Goal: Transaction & Acquisition: Obtain resource

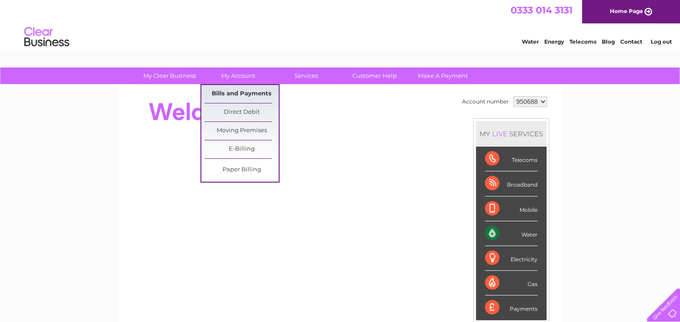
click at [243, 94] on link "Bills and Payments" at bounding box center [242, 94] width 74 height 18
click at [229, 92] on link "Bills and Payments" at bounding box center [242, 94] width 74 height 18
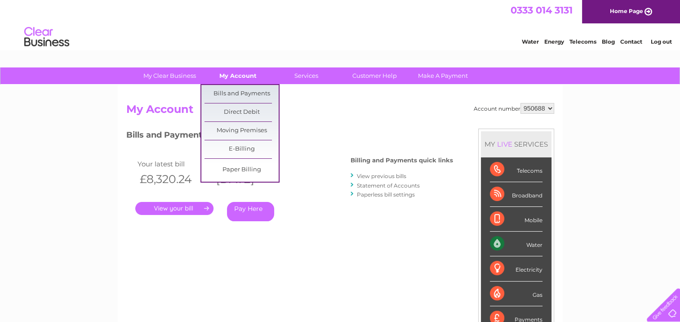
click at [238, 76] on link "My Account" at bounding box center [238, 75] width 74 height 17
click at [244, 93] on link "Bills and Payments" at bounding box center [242, 94] width 74 height 18
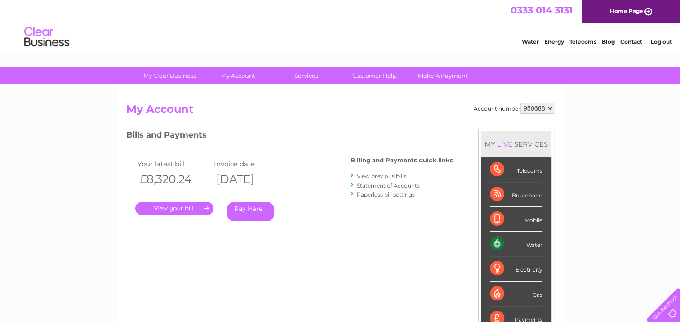
click at [192, 211] on link "." at bounding box center [174, 208] width 78 height 13
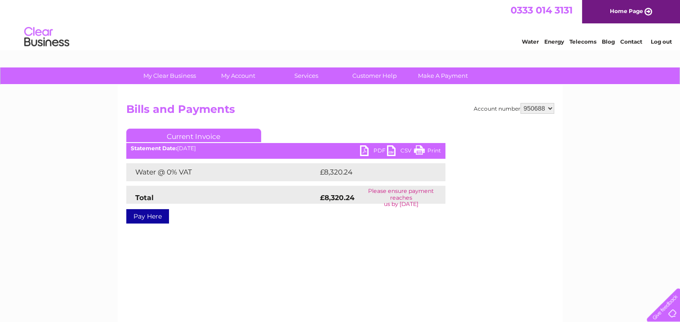
click at [214, 135] on link "Current Invoice" at bounding box center [193, 135] width 135 height 13
click at [207, 139] on link "Current Invoice" at bounding box center [193, 135] width 135 height 13
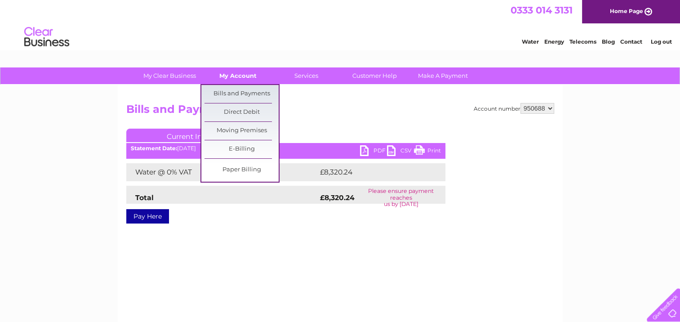
click at [241, 81] on link "My Account" at bounding box center [238, 75] width 74 height 17
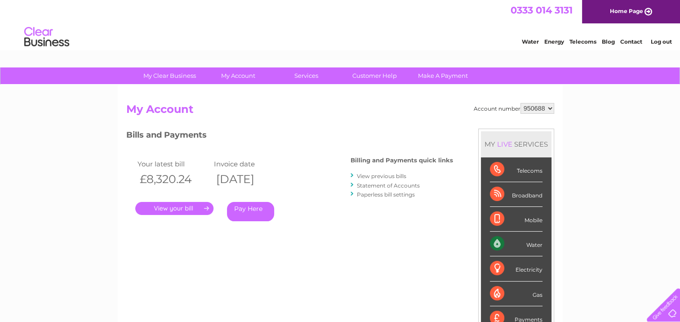
click at [172, 209] on link "." at bounding box center [174, 208] width 78 height 13
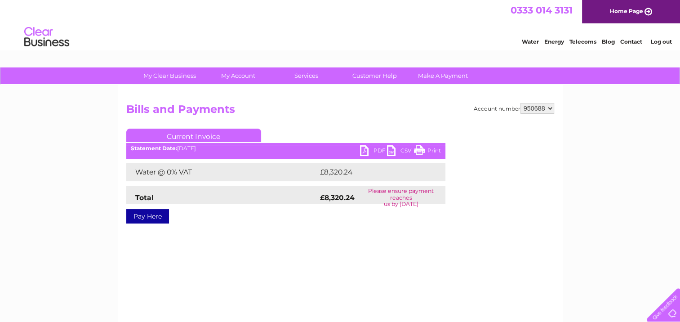
click at [191, 149] on div "Statement Date: [DATE]" at bounding box center [285, 148] width 319 height 6
click at [198, 132] on link "Current Invoice" at bounding box center [193, 135] width 135 height 13
click at [297, 132] on ul "Current Invoice" at bounding box center [285, 137] width 319 height 17
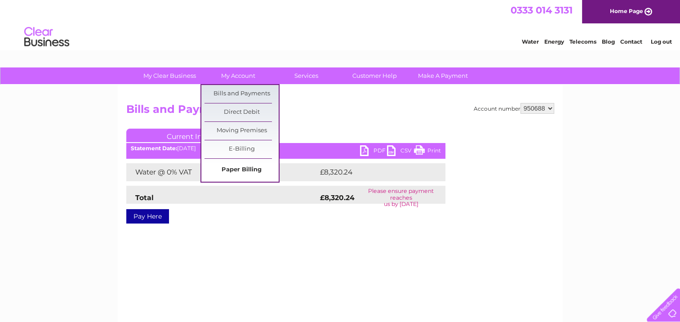
click at [254, 171] on link "Paper Billing" at bounding box center [242, 170] width 74 height 18
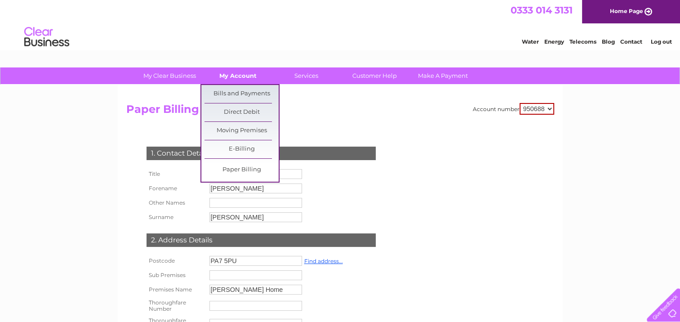
click at [238, 74] on link "My Account" at bounding box center [238, 75] width 74 height 17
click at [241, 94] on link "Bills and Payments" at bounding box center [242, 94] width 74 height 18
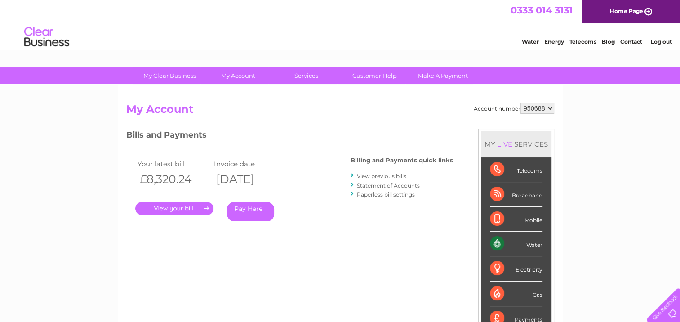
click at [399, 173] on link "View previous bills" at bounding box center [381, 176] width 49 height 7
click at [380, 175] on link "View previous bills" at bounding box center [381, 176] width 49 height 7
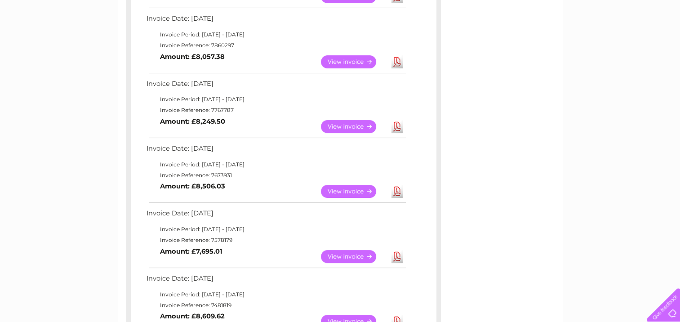
scroll to position [315, 0]
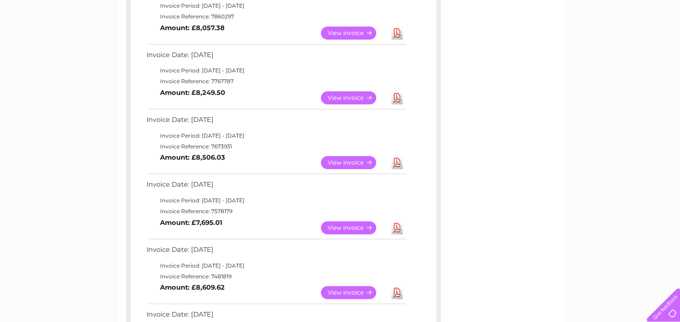
click at [343, 227] on link "View" at bounding box center [354, 227] width 66 height 13
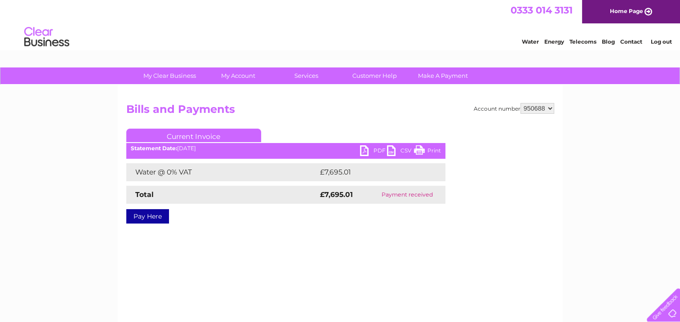
click at [371, 153] on link "PDF" at bounding box center [373, 151] width 27 height 13
click at [593, 155] on div "My Clear Business Login Details My Details My Preferences Link Account My Accou…" at bounding box center [340, 278] width 680 height 423
click at [399, 123] on div "Account number 950688 951385 951386 951387 Bills and Payments Current Invoice P…" at bounding box center [340, 170] width 428 height 134
